Goal: Share content: Share content

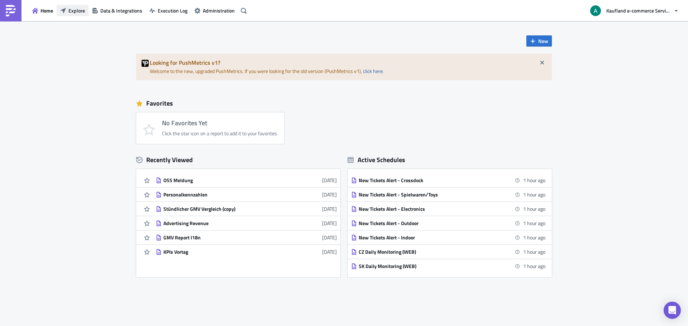
click at [72, 10] on span "Explore" at bounding box center [76, 11] width 16 height 8
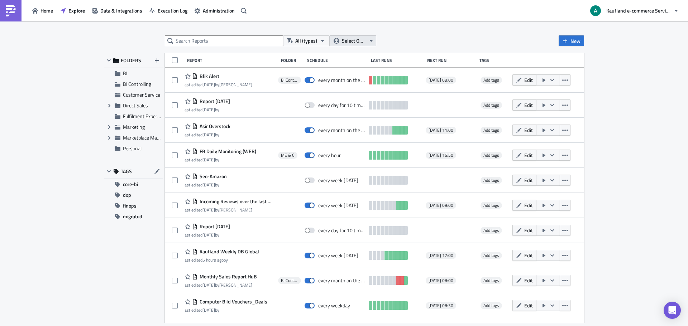
click at [353, 40] on span "Select Owner" at bounding box center [354, 41] width 24 height 8
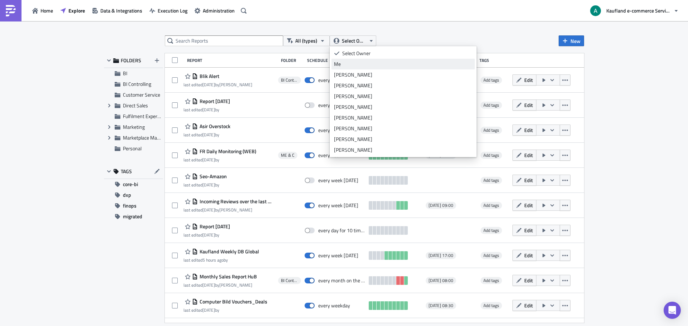
click at [357, 64] on div "Me" at bounding box center [403, 64] width 138 height 7
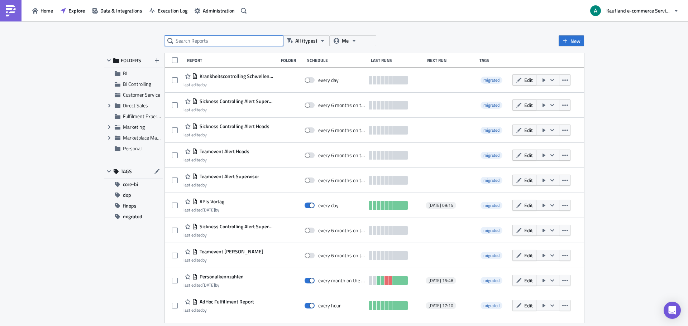
click at [230, 39] on input "text" at bounding box center [224, 40] width 118 height 11
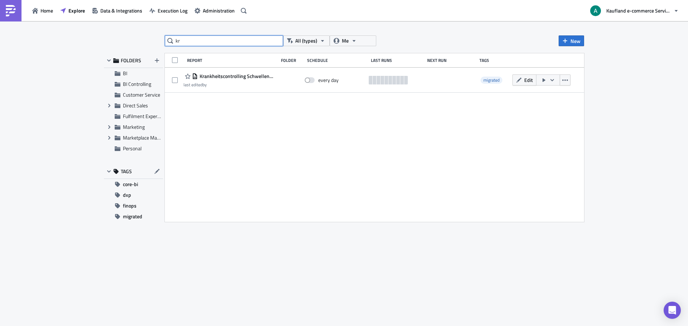
type input "k"
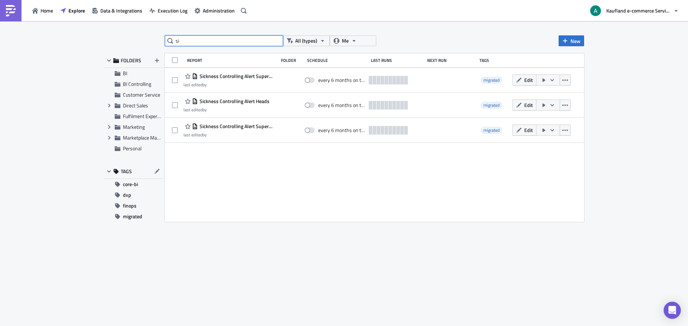
type input "s"
type input "krankheits"
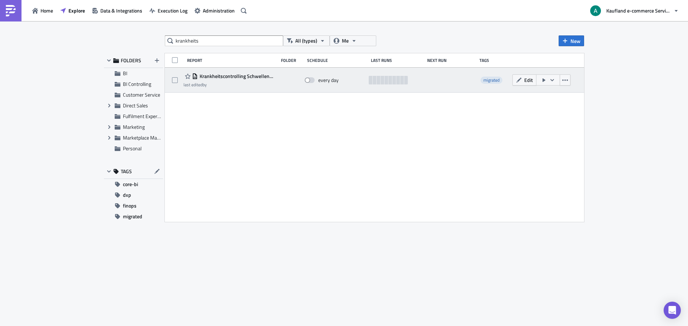
click at [232, 78] on span "Krankheitscontrolling Schwellenwerte" at bounding box center [236, 76] width 77 height 6
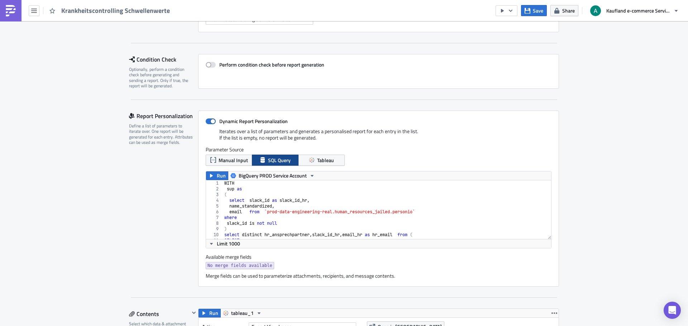
scroll to position [107, 0]
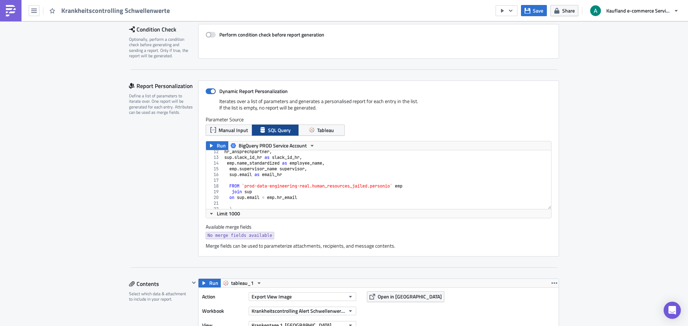
type textarea "hr_ansprechpartner,"
click at [305, 150] on div "hr_ansprechpartner , sup . slack_id_hr as slack_id_hr , emp . name_standardized…" at bounding box center [384, 185] width 323 height 70
click at [311, 147] on icon "button" at bounding box center [312, 146] width 6 height 6
click at [357, 182] on div "hr_ansprechpartner , sup . slack_id_hr as slack_id_hr , emp . name_standardized…" at bounding box center [384, 185] width 323 height 70
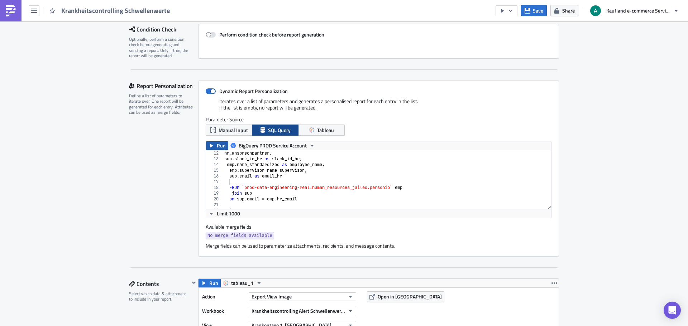
click at [217, 147] on span "Run" at bounding box center [221, 145] width 9 height 9
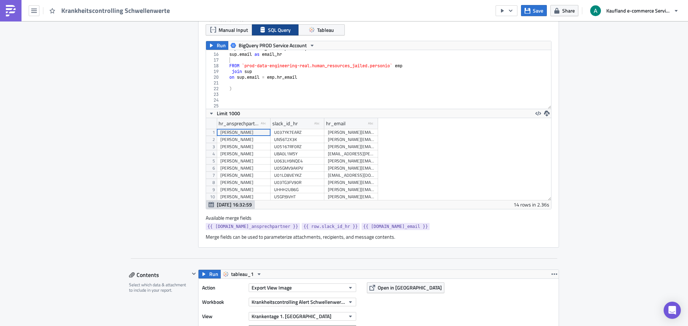
scroll to position [215, 0]
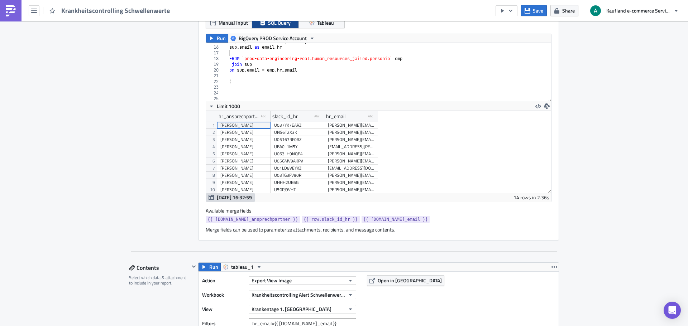
click at [234, 91] on div "emp . supervisor_name supervisor , sup . email as email_hr FROM `prod-data-engi…" at bounding box center [384, 74] width 323 height 70
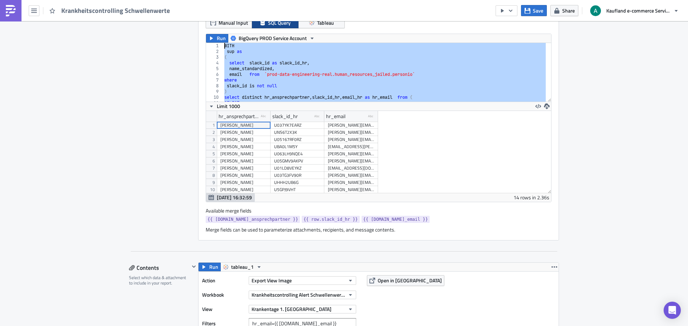
scroll to position [0, 0]
drag, startPoint x: 255, startPoint y: 96, endPoint x: 164, endPoint y: -4, distance: 134.6
click at [164, 0] on html "Krankheitscontrolling Schwellenwerte Save Share Kaufland e-commerce Services Gm…" at bounding box center [344, 163] width 688 height 327
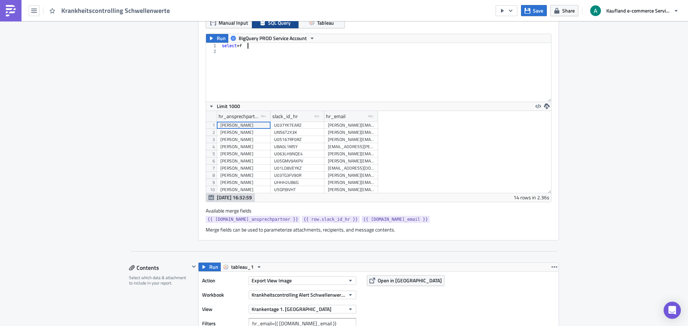
scroll to position [0, 3]
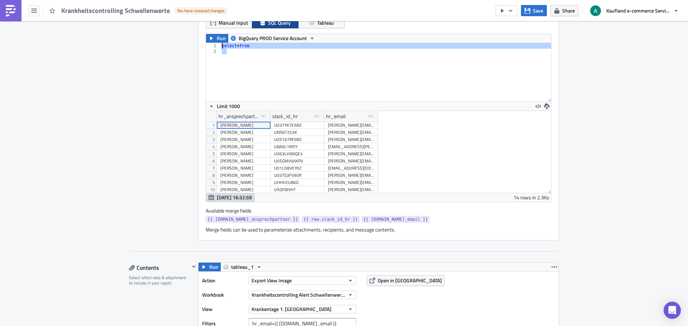
drag, startPoint x: 309, startPoint y: 91, endPoint x: 163, endPoint y: 15, distance: 164.2
click at [163, 15] on div "Krankheitscontrolling Schwellenwerte You have unsaved changes Save Share Kaufla…" at bounding box center [344, 163] width 688 height 327
paste textarea "`prod-data-engineering-real.controlling_hr_jailed_prod.Personio_Personaldaten_n…"
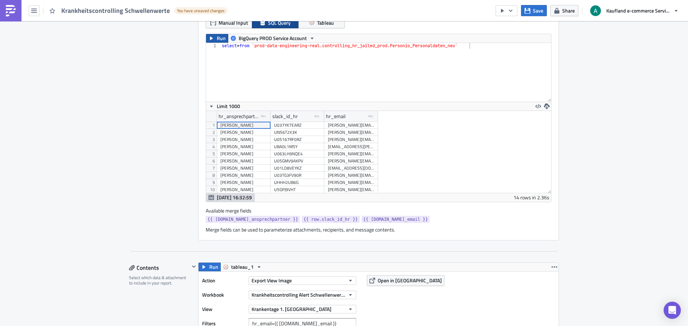
click at [220, 40] on span "Run" at bounding box center [221, 38] width 9 height 9
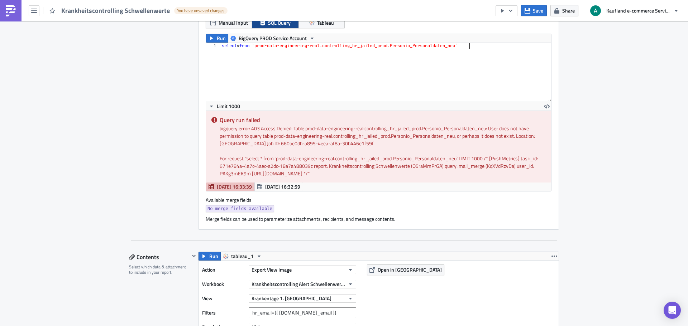
click at [288, 56] on div "select * from `prod-data-engineering-real.controlling_hr_jailed_prod.Personio_P…" at bounding box center [385, 78] width 331 height 70
type textarea "select"
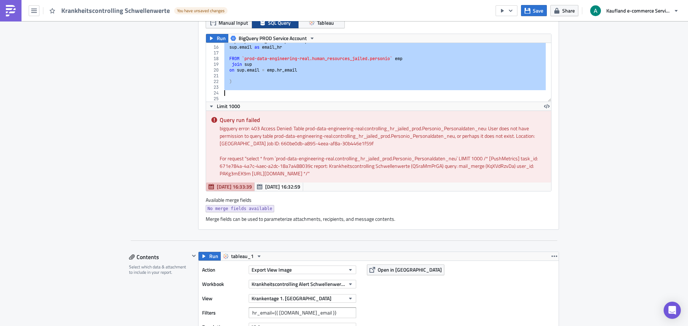
scroll to position [85, 0]
click at [323, 81] on div "emp . supervisor_name supervisor , sup . email as email_hr FROM `prod-data-engi…" at bounding box center [384, 72] width 323 height 59
type textarea ")"
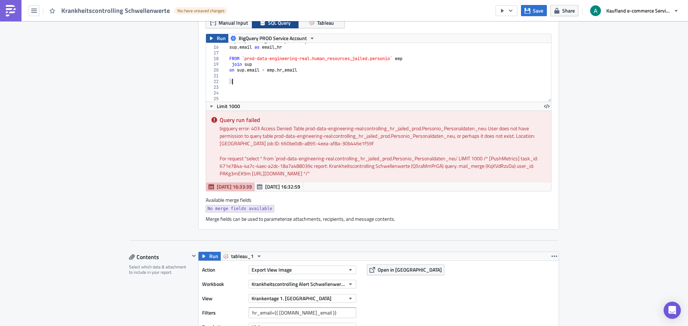
click at [211, 39] on icon "button" at bounding box center [211, 38] width 6 height 6
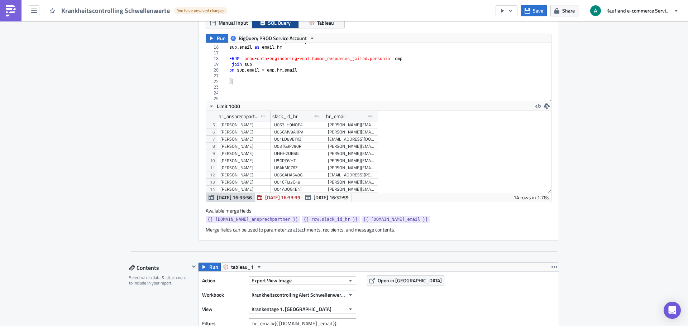
scroll to position [0, 0]
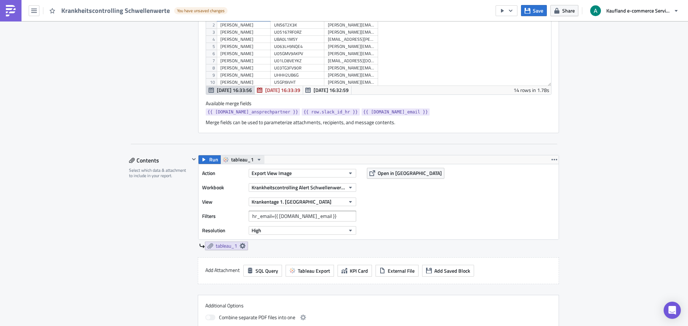
click at [256, 161] on icon "button" at bounding box center [259, 160] width 6 height 6
click at [253, 179] on div "Tableau_Finance" at bounding box center [255, 181] width 51 height 7
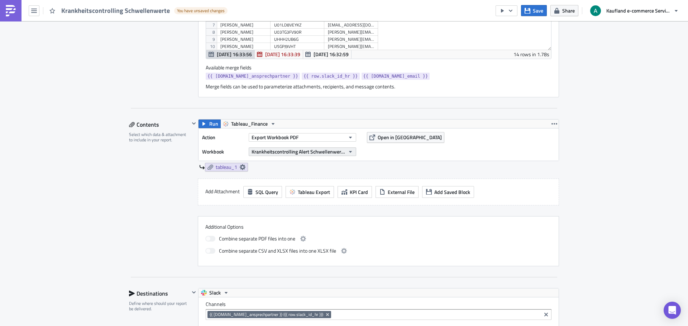
click at [303, 151] on span "Krankheitscontrolling Alert Schwellenwerte" at bounding box center [297, 152] width 93 height 8
click at [413, 153] on div "Action Export Workbook PDF Workbook Krankheitscontrolling Alert Schwellenwerte …" at bounding box center [378, 145] width 360 height 32
click at [347, 152] on icon "button" at bounding box center [350, 152] width 6 height 6
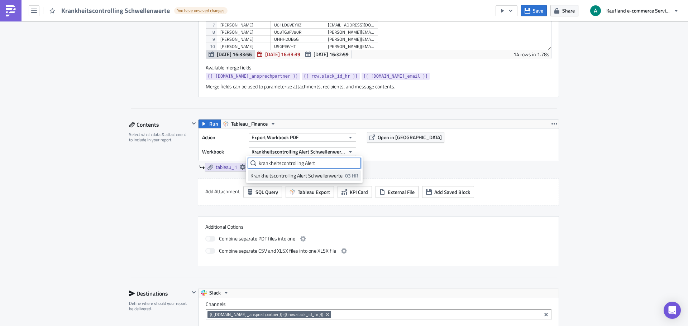
type input "krankheitscontrolling Alert"
click at [323, 174] on div "Krankheitscontrolling Alert Schwellenwerte" at bounding box center [296, 175] width 92 height 7
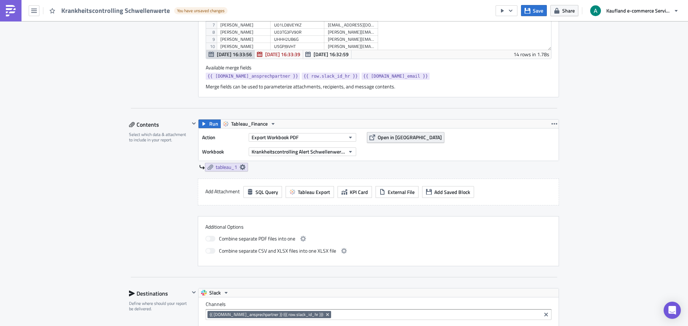
click at [393, 141] on span "Open in [GEOGRAPHIC_DATA]" at bounding box center [410, 138] width 64 height 8
click at [233, 167] on span "tableau_1" at bounding box center [226, 167] width 21 height 6
click at [156, 162] on div "Contents Select which data & attachment to include in your report." at bounding box center [159, 192] width 61 height 147
click at [284, 139] on span "Export Workbook PDF" at bounding box center [274, 138] width 47 height 8
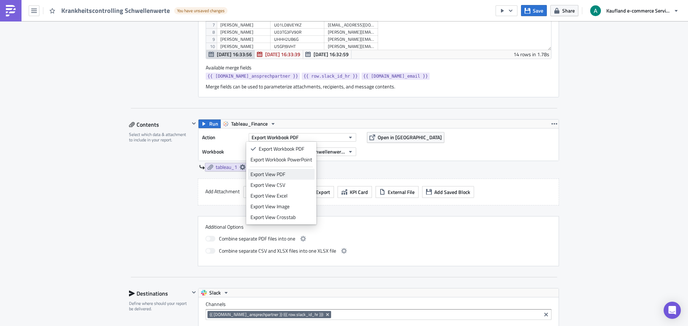
click at [288, 174] on div "Export View PDF" at bounding box center [281, 174] width 62 height 7
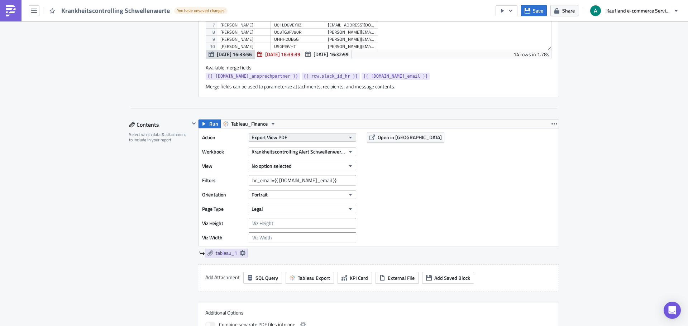
click at [299, 136] on button "Export View PDF" at bounding box center [302, 137] width 107 height 9
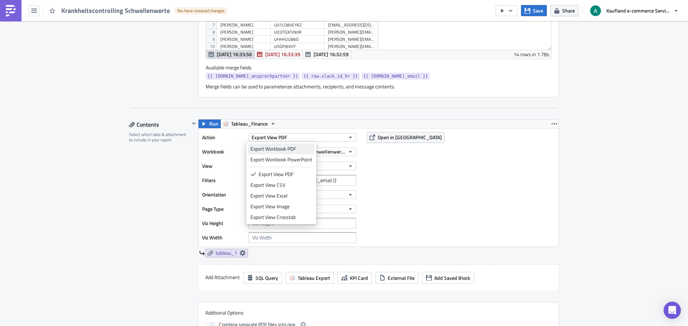
click at [292, 149] on div "Export Workbook PDF" at bounding box center [281, 148] width 62 height 7
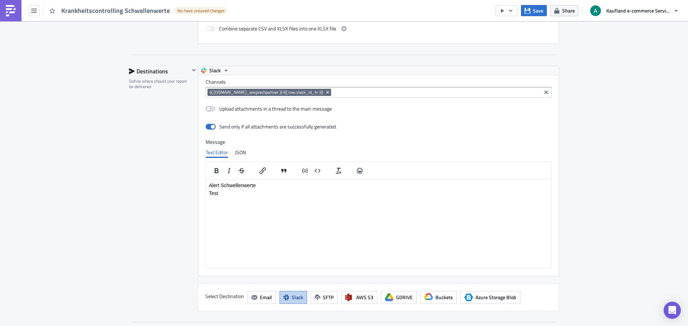
scroll to position [645, 0]
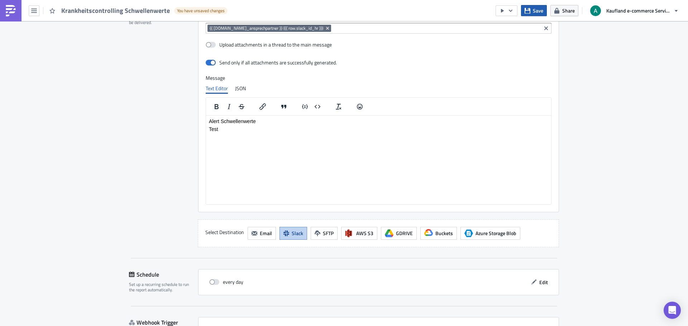
click at [526, 13] on icon "button" at bounding box center [527, 11] width 6 height 6
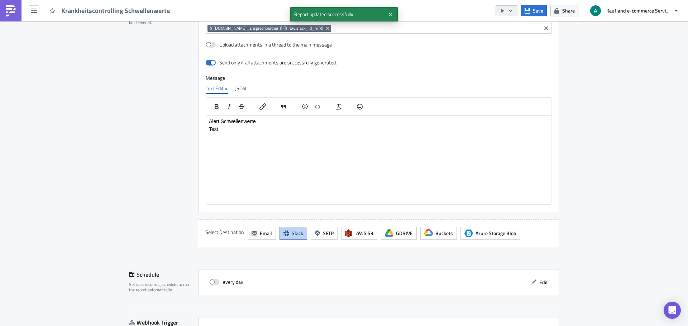
click at [514, 12] on button "button" at bounding box center [506, 10] width 22 height 11
click at [515, 28] on div "Send Just to Me" at bounding box center [528, 28] width 56 height 7
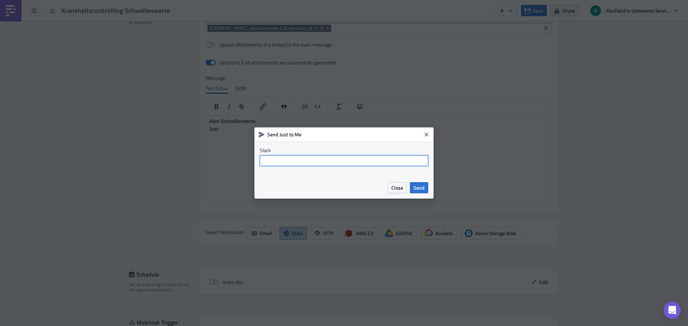
click at [345, 162] on input "text" at bounding box center [344, 160] width 168 height 11
type input "@antonio.[PERSON_NAME]"
click at [425, 189] on button "Send" at bounding box center [419, 187] width 18 height 11
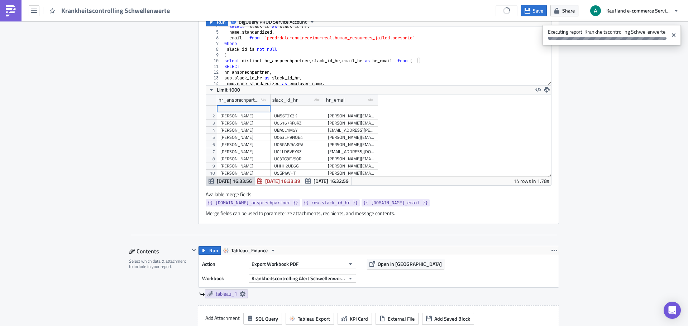
scroll to position [375, 0]
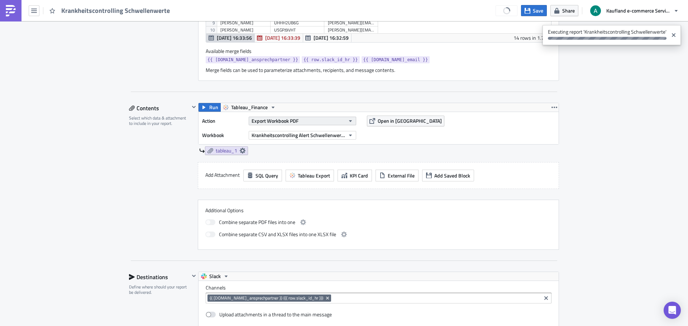
click at [302, 119] on button "Export Workbook PDF" at bounding box center [302, 121] width 107 height 9
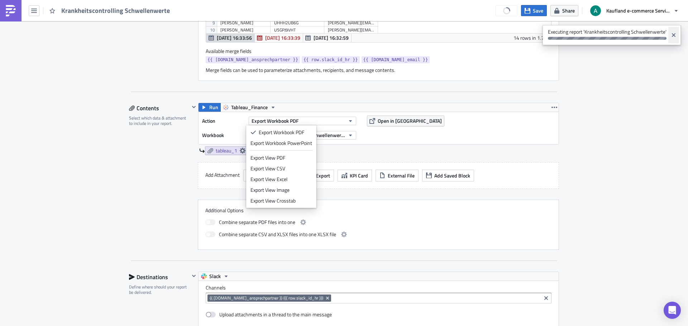
click at [675, 37] on icon "Close" at bounding box center [674, 35] width 6 height 6
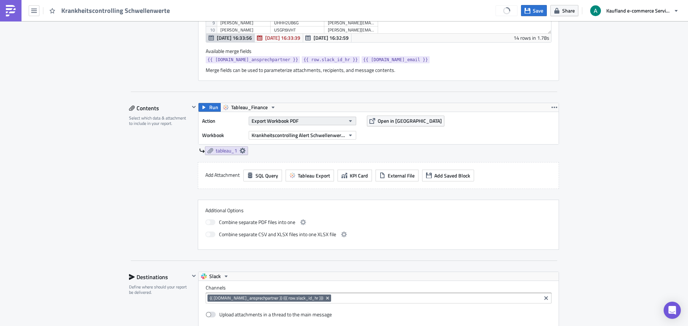
click at [261, 119] on span "Export Workbook PDF" at bounding box center [274, 121] width 47 height 8
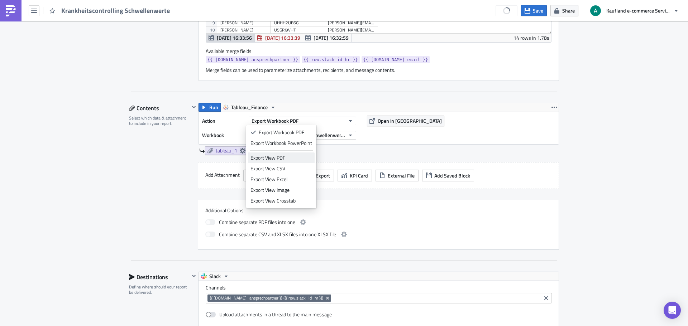
click at [268, 160] on div "Export View PDF" at bounding box center [281, 157] width 62 height 7
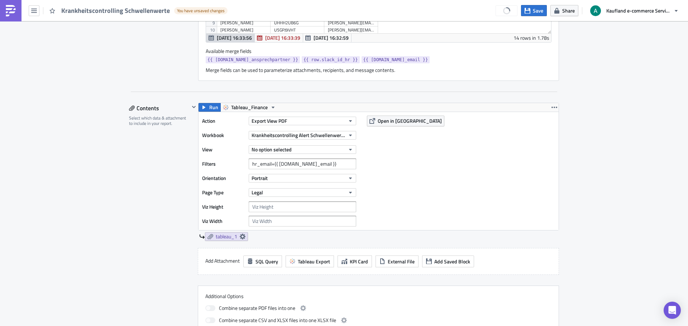
click at [287, 155] on div "Action Export View PDF Workbook Krankheitscontrolling Alert Schwellenwerte View…" at bounding box center [281, 171] width 158 height 111
click at [288, 151] on span "No option selected" at bounding box center [271, 150] width 40 height 8
click at [288, 150] on span "No option selected" at bounding box center [271, 150] width 40 height 8
click at [444, 153] on div "Action Export View PDF Workbook Krankheitscontrolling Alert Schwellenwerte View…" at bounding box center [378, 171] width 360 height 118
click at [290, 179] on button "Portrait" at bounding box center [302, 178] width 107 height 9
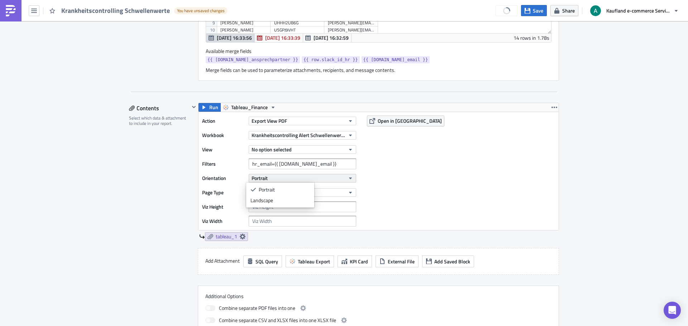
click at [290, 179] on button "Portrait" at bounding box center [302, 178] width 107 height 9
click at [291, 193] on button "Legal" at bounding box center [302, 192] width 107 height 9
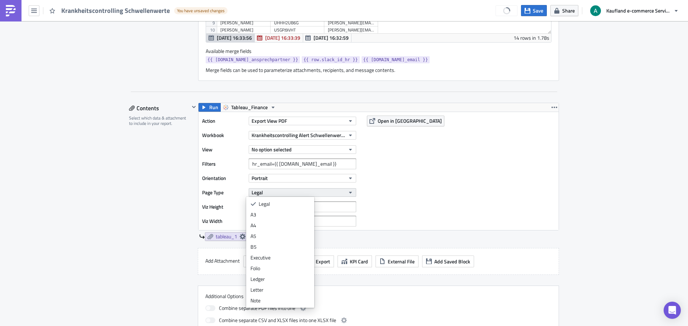
click at [291, 193] on button "Legal" at bounding box center [302, 192] width 107 height 9
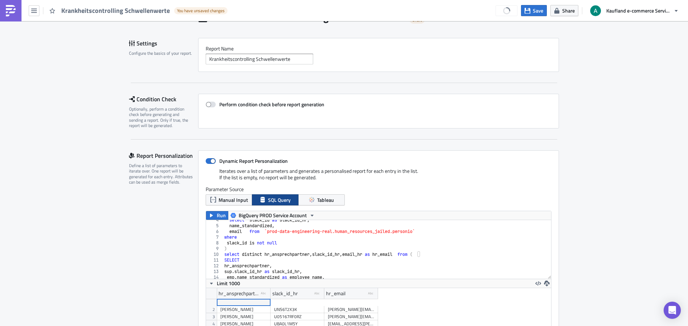
scroll to position [0, 0]
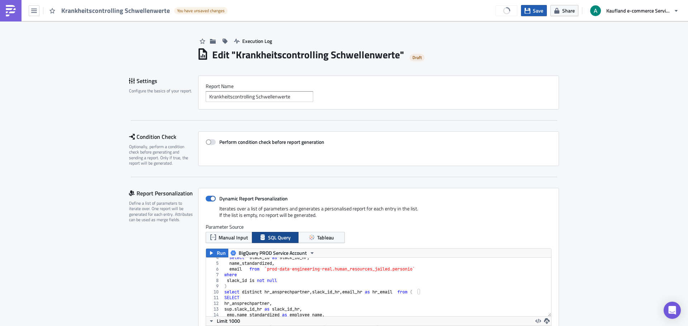
click at [537, 9] on span "Save" at bounding box center [538, 11] width 10 height 8
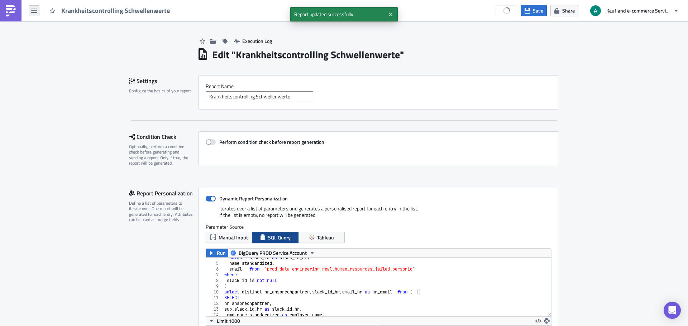
click at [38, 15] on button "button" at bounding box center [34, 10] width 11 height 11
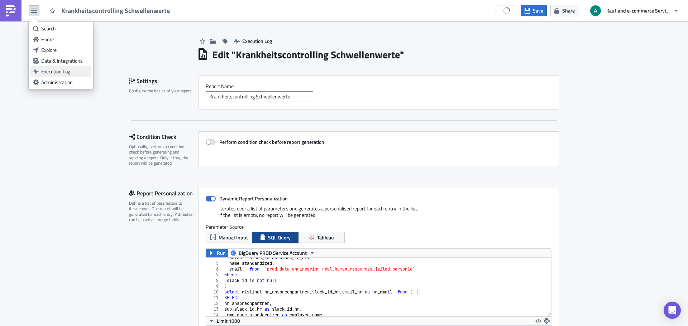
click at [52, 70] on div "Execution Log" at bounding box center [65, 71] width 48 height 7
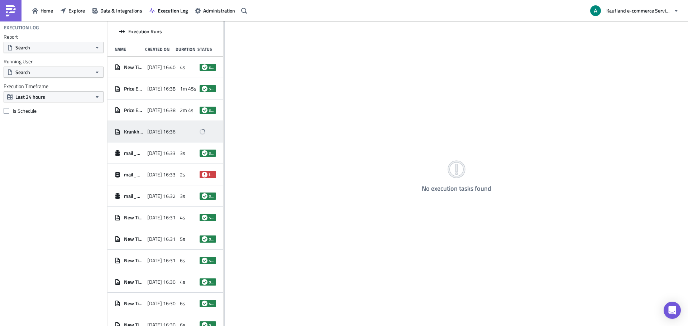
click at [188, 133] on div at bounding box center [188, 131] width 16 height 13
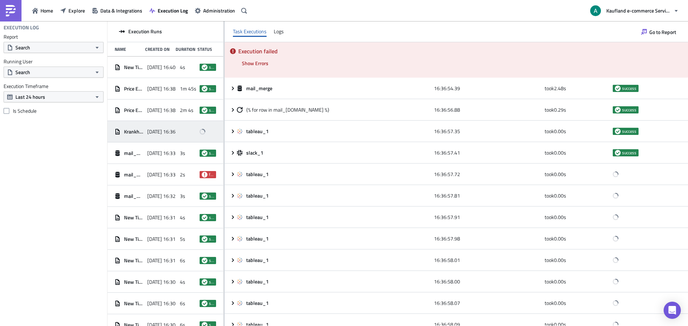
drag, startPoint x: 162, startPoint y: 132, endPoint x: 150, endPoint y: 133, distance: 11.9
click at [150, 133] on span "2025-08-26 16:36" at bounding box center [161, 132] width 28 height 6
click at [200, 129] on div at bounding box center [203, 132] width 6 height 6
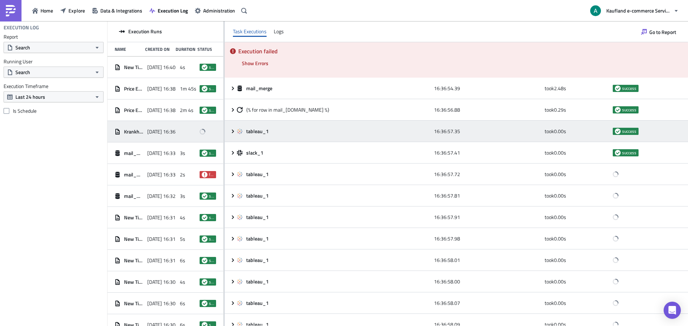
click at [231, 130] on icon at bounding box center [233, 132] width 6 height 6
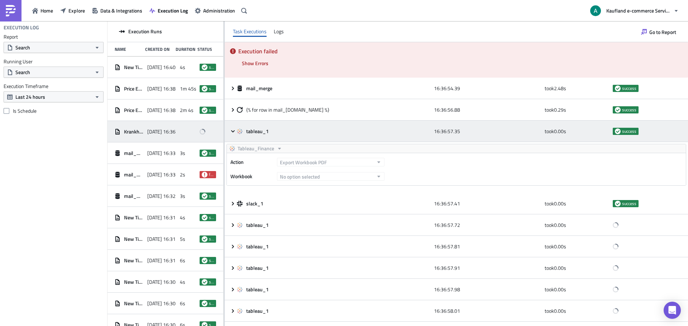
click at [231, 130] on icon at bounding box center [233, 132] width 6 height 6
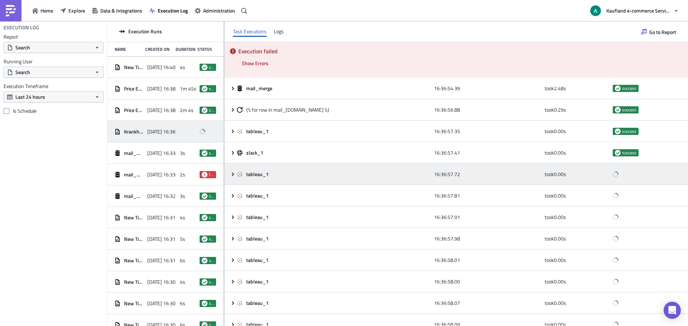
click at [232, 177] on icon at bounding box center [233, 175] width 6 height 6
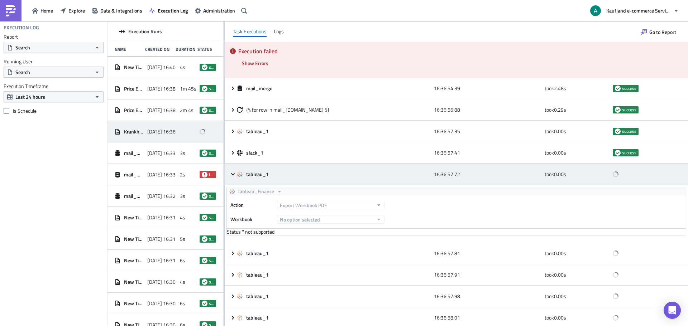
click at [232, 177] on icon at bounding box center [233, 175] width 6 height 6
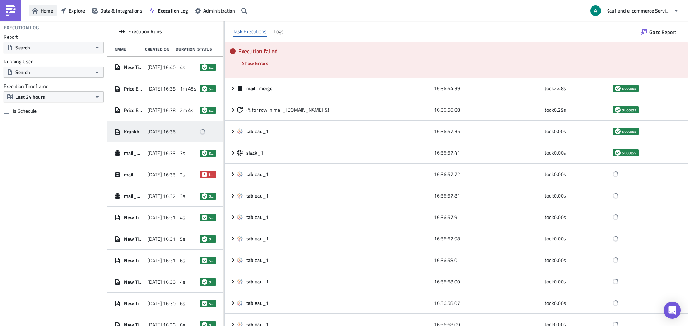
click at [48, 13] on span "Home" at bounding box center [46, 11] width 13 height 8
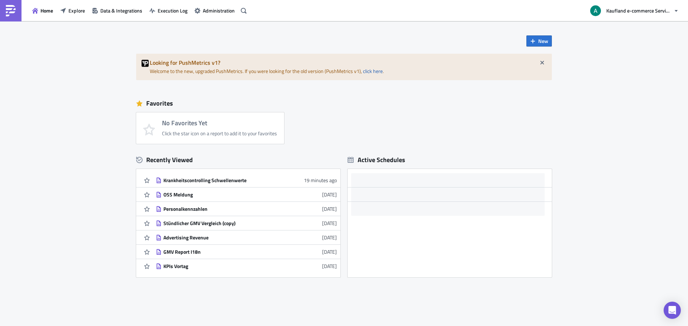
click at [79, 16] on div "Home Explore Data & Integrations Execution Log Administration" at bounding box center [124, 10] width 249 height 21
click at [79, 14] on span "Explore" at bounding box center [76, 11] width 16 height 8
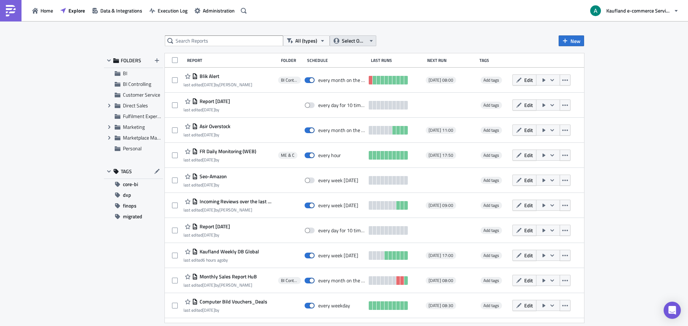
click at [349, 40] on span "Select Owner" at bounding box center [354, 41] width 24 height 8
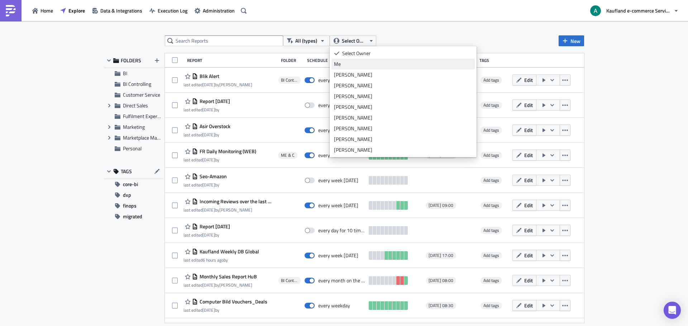
click at [350, 65] on div "Me" at bounding box center [403, 64] width 138 height 7
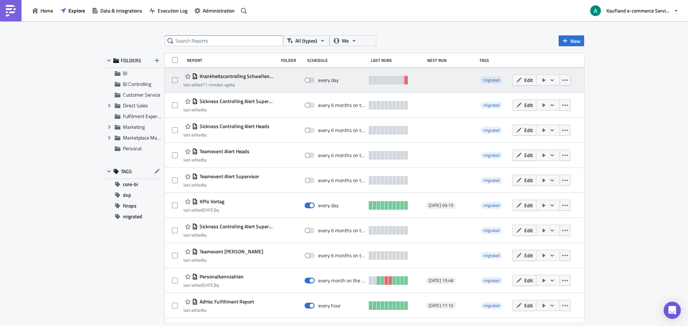
click at [241, 84] on div "last edited 11 minutes ago by" at bounding box center [228, 84] width 91 height 5
click at [263, 78] on span "Krankheitscontrolling Schwellenwerte" at bounding box center [236, 76] width 77 height 6
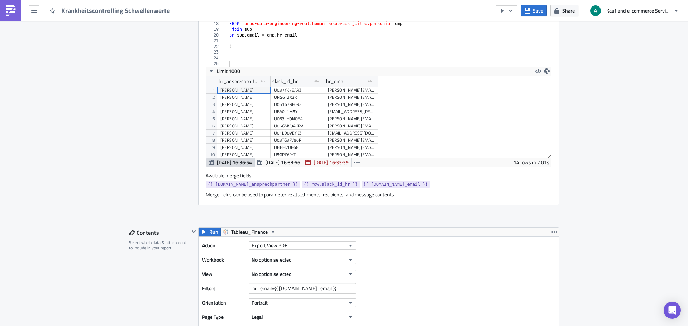
scroll to position [358, 0]
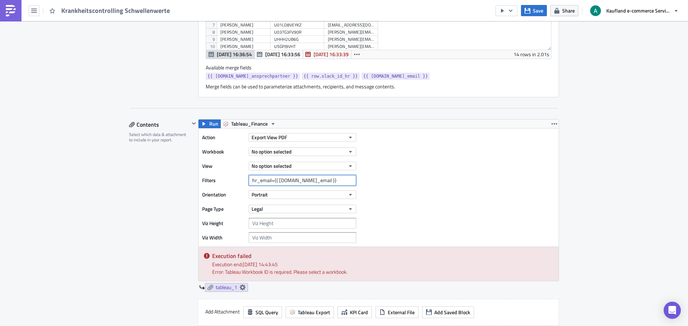
click at [298, 182] on input "hr_email={{ [DOMAIN_NAME]_email }}" at bounding box center [302, 180] width 107 height 11
click at [290, 169] on button "No option selected" at bounding box center [302, 166] width 107 height 9
click at [288, 157] on div "Action Export View PDF Workbook No option selected View No option selected Filt…" at bounding box center [281, 187] width 158 height 111
click at [288, 155] on span "No option selected" at bounding box center [271, 152] width 40 height 8
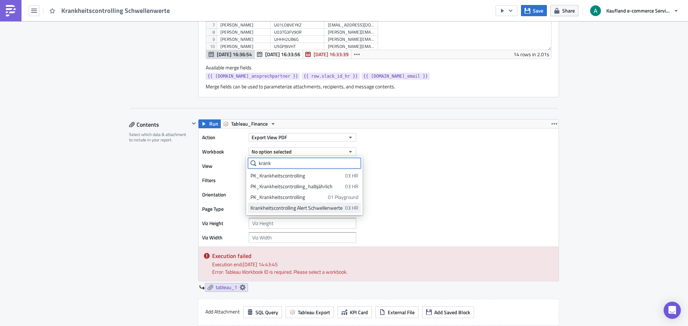
type input "krank"
click at [284, 208] on div "Krankheitscontrolling Alert Schwellenwerte" at bounding box center [296, 208] width 92 height 7
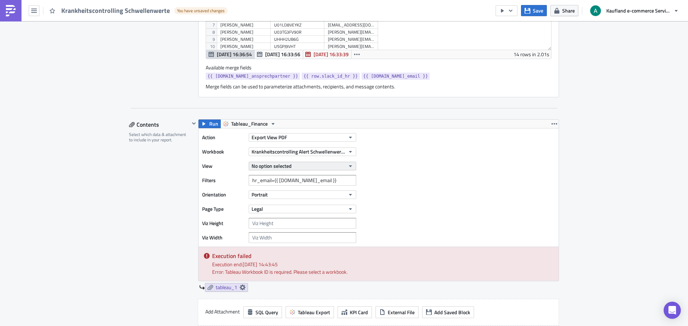
click at [293, 168] on button "No option selected" at bounding box center [302, 166] width 107 height 9
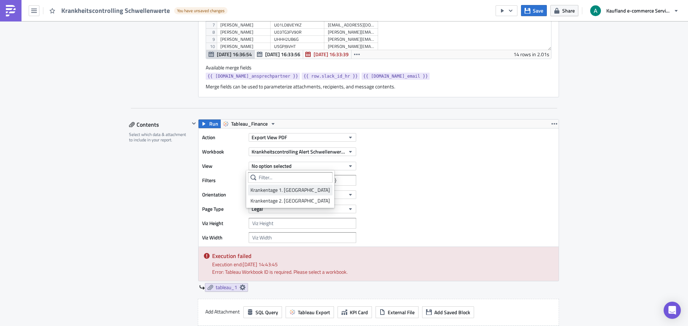
click at [293, 192] on div "Krankentage 1. [GEOGRAPHIC_DATA]" at bounding box center [290, 190] width 80 height 7
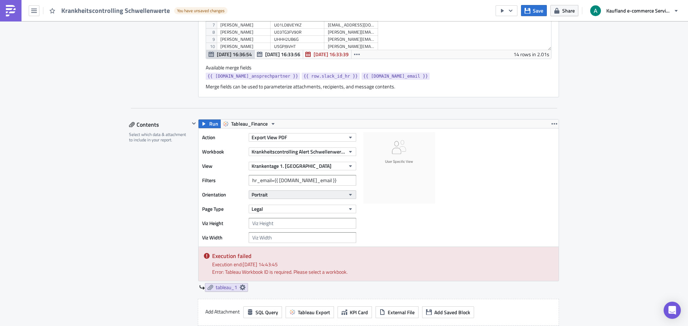
click at [284, 193] on button "Portrait" at bounding box center [302, 195] width 107 height 9
click at [526, 12] on icon "button" at bounding box center [527, 11] width 6 height 6
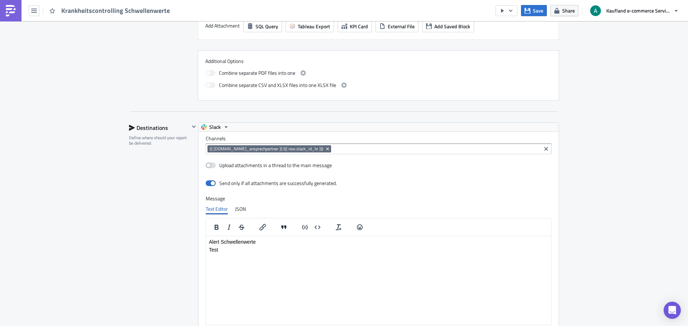
scroll to position [645, 0]
click at [512, 12] on icon "button" at bounding box center [511, 11] width 6 height 6
click at [512, 27] on div "Send Just to Me" at bounding box center [528, 28] width 56 height 7
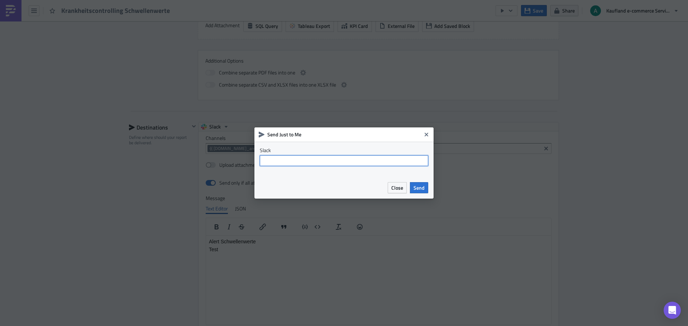
click at [339, 162] on input "text" at bounding box center [344, 160] width 168 height 11
type input "@antonio.[PERSON_NAME]"
click at [413, 188] on button "Send" at bounding box center [419, 187] width 18 height 11
